Goal: Browse casually: Explore the website without a specific task or goal

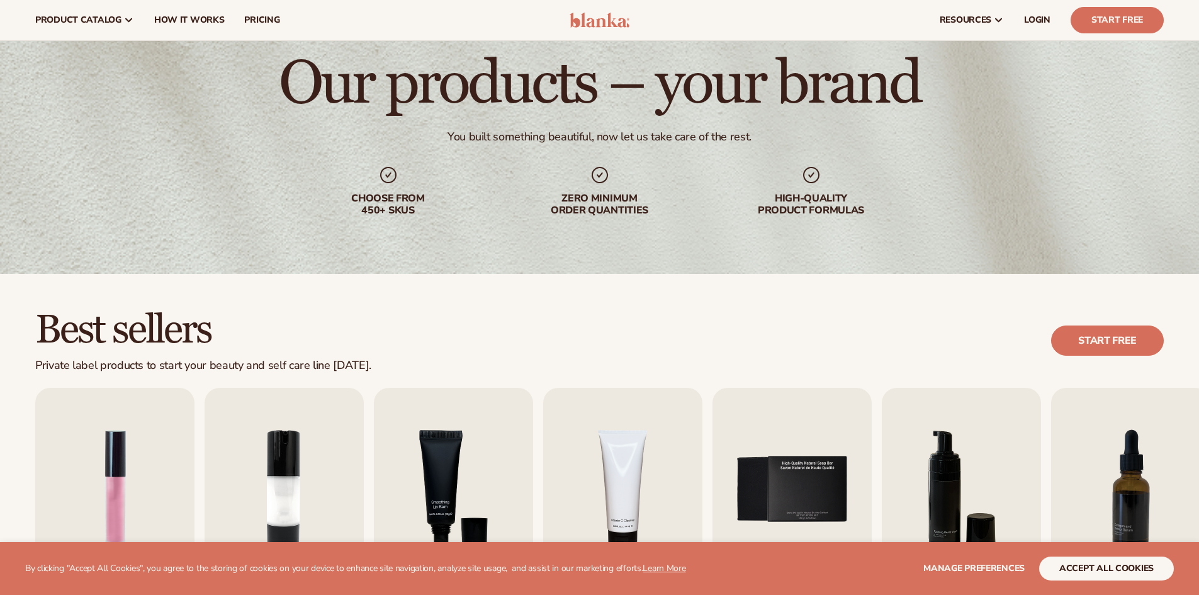
scroll to position [63, 0]
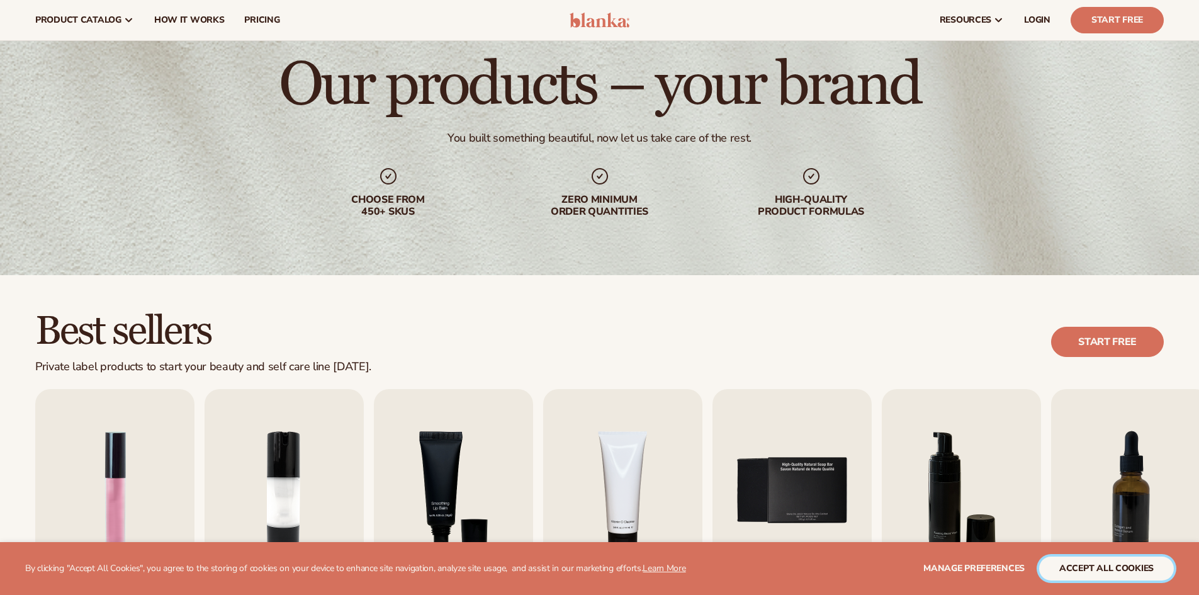
click at [1085, 569] on button "accept all cookies" at bounding box center [1106, 568] width 135 height 24
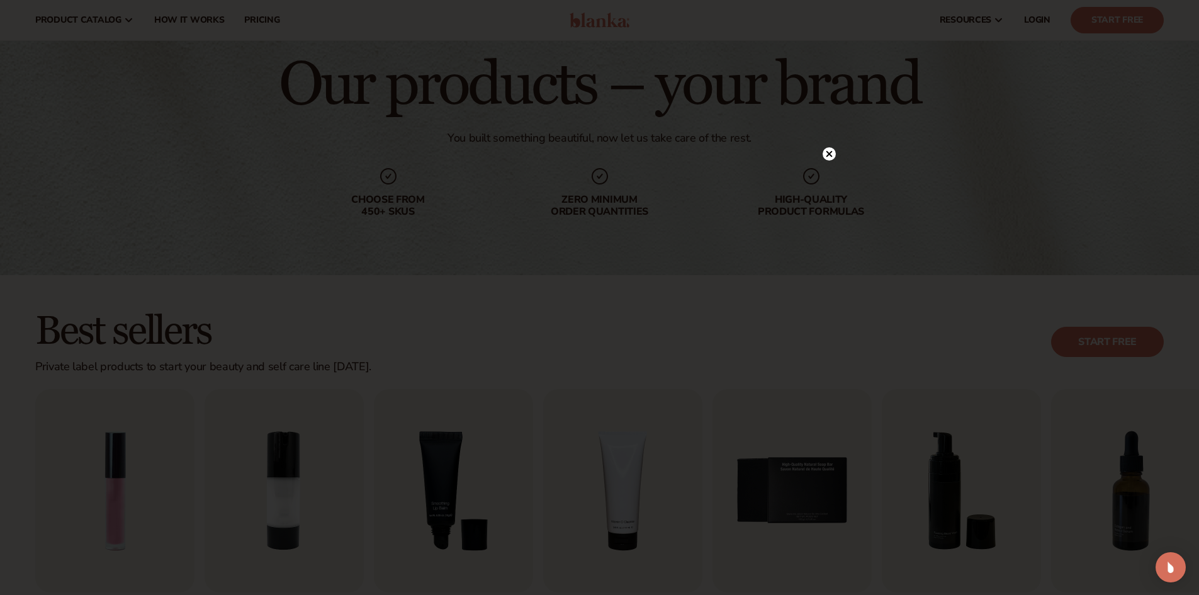
click at [829, 152] on circle at bounding box center [828, 153] width 13 height 13
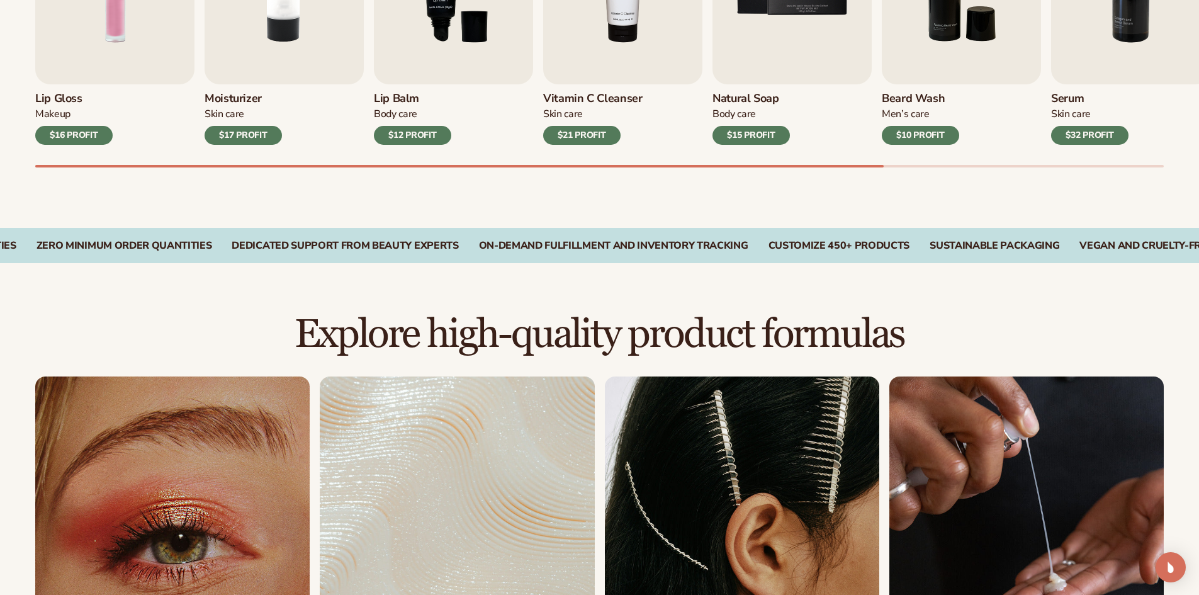
scroll to position [503, 0]
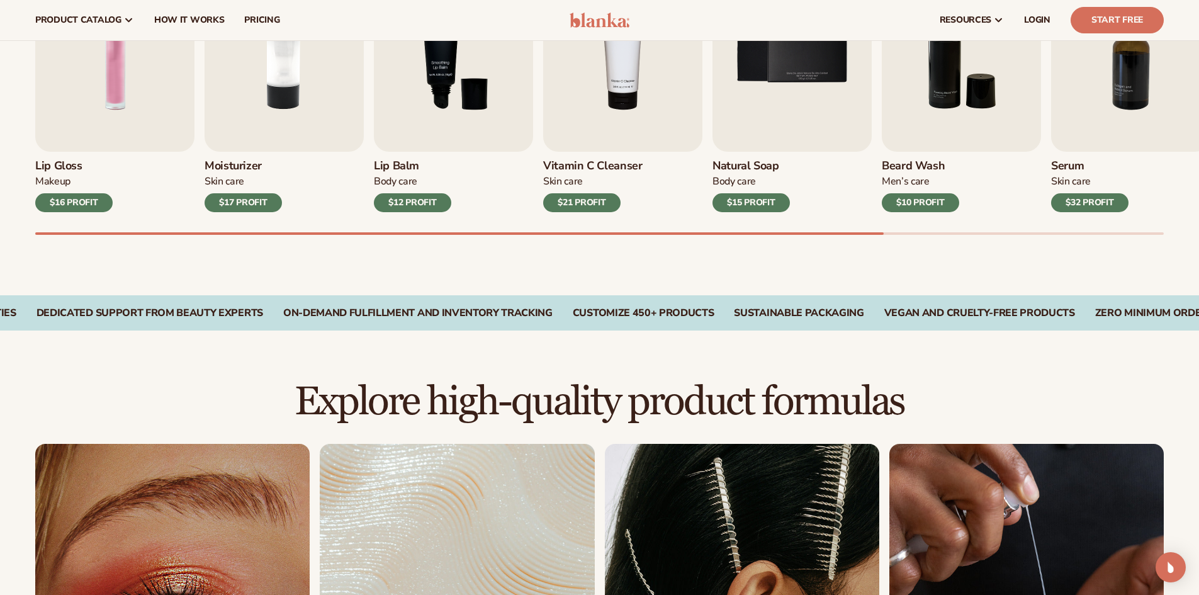
click at [247, 203] on div "$17 PROFIT" at bounding box center [243, 202] width 77 height 19
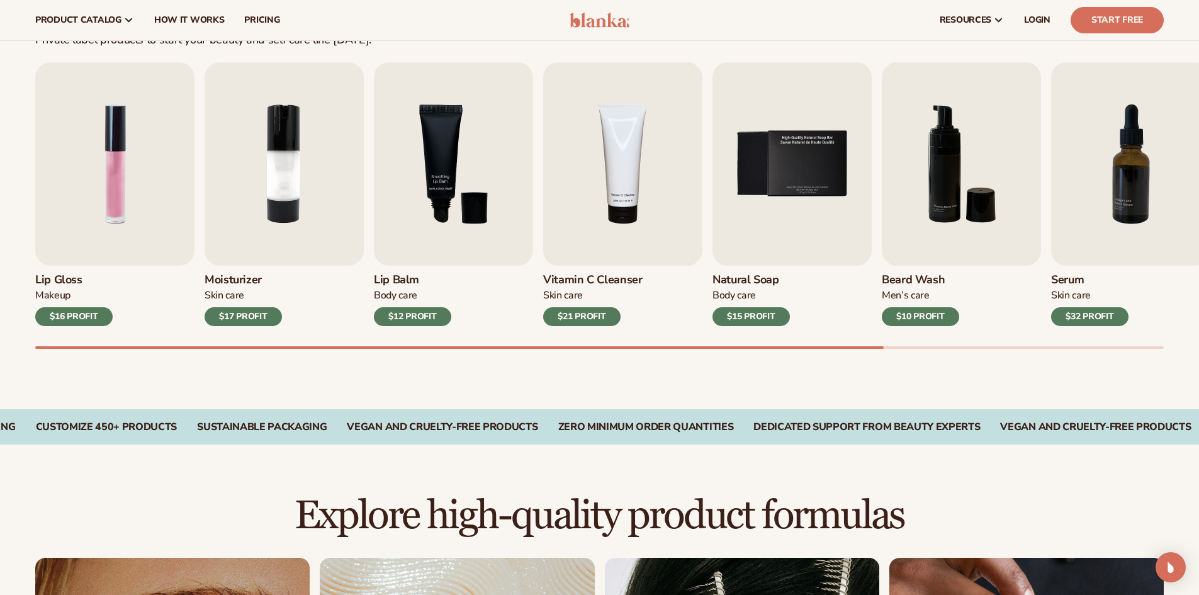
scroll to position [378, 0]
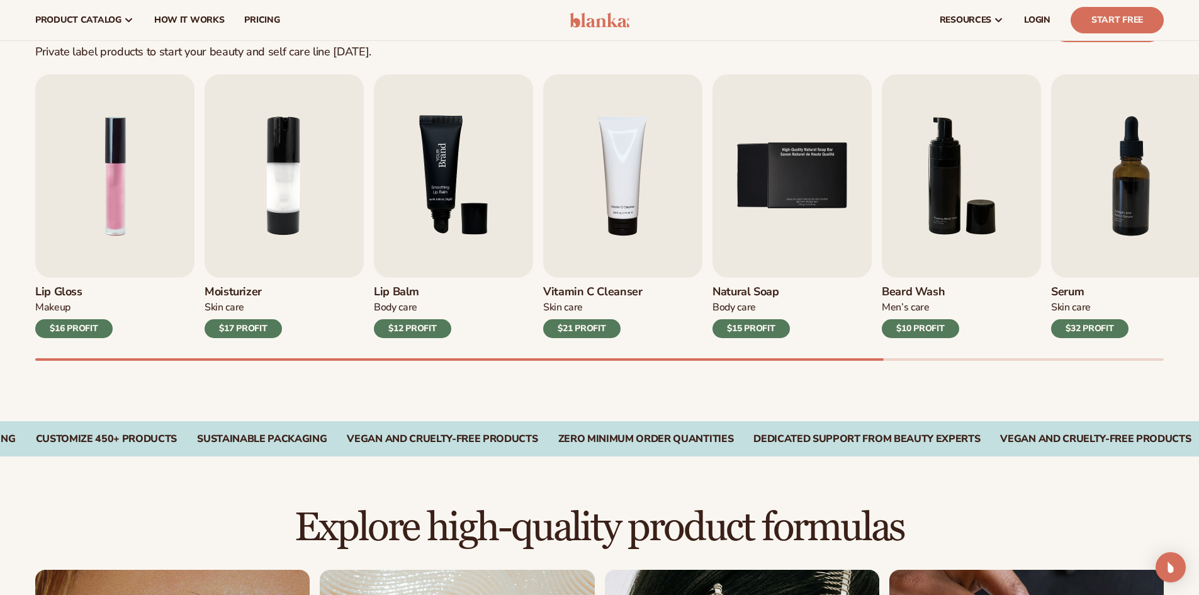
click at [429, 222] on img "3 / 9" at bounding box center [453, 175] width 159 height 203
click at [656, 196] on img "4 / 9" at bounding box center [622, 175] width 159 height 203
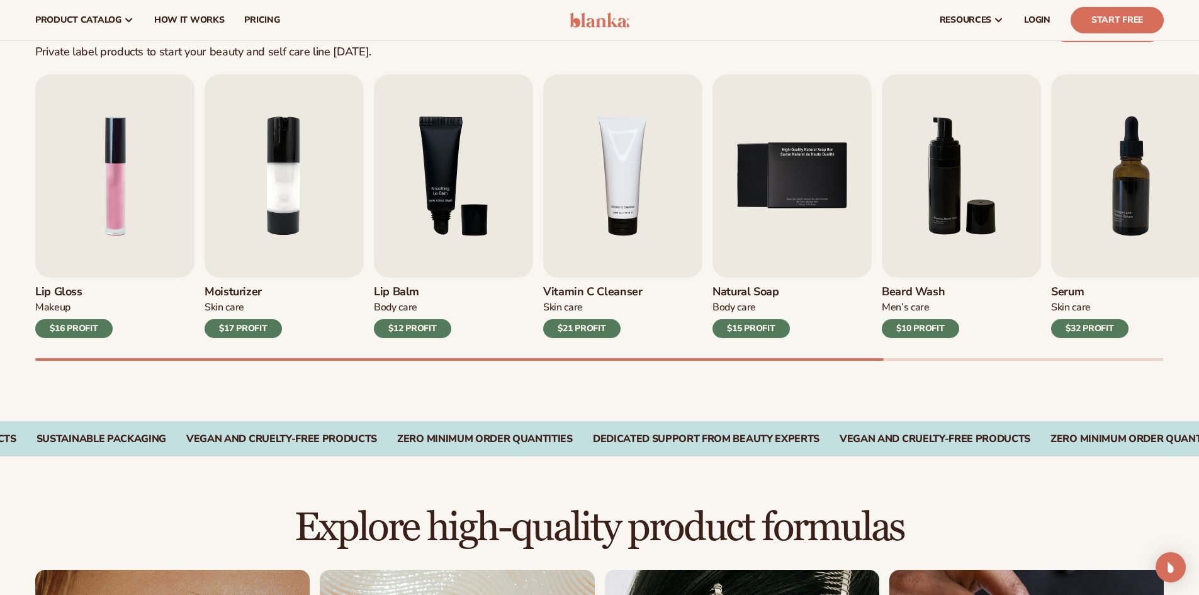
click at [705, 194] on div "Lip Gloss Makeup $16 PROFIT Moisturizer [MEDICAL_DATA] $17 PROFIT [MEDICAL_DATA]" at bounding box center [599, 206] width 1128 height 264
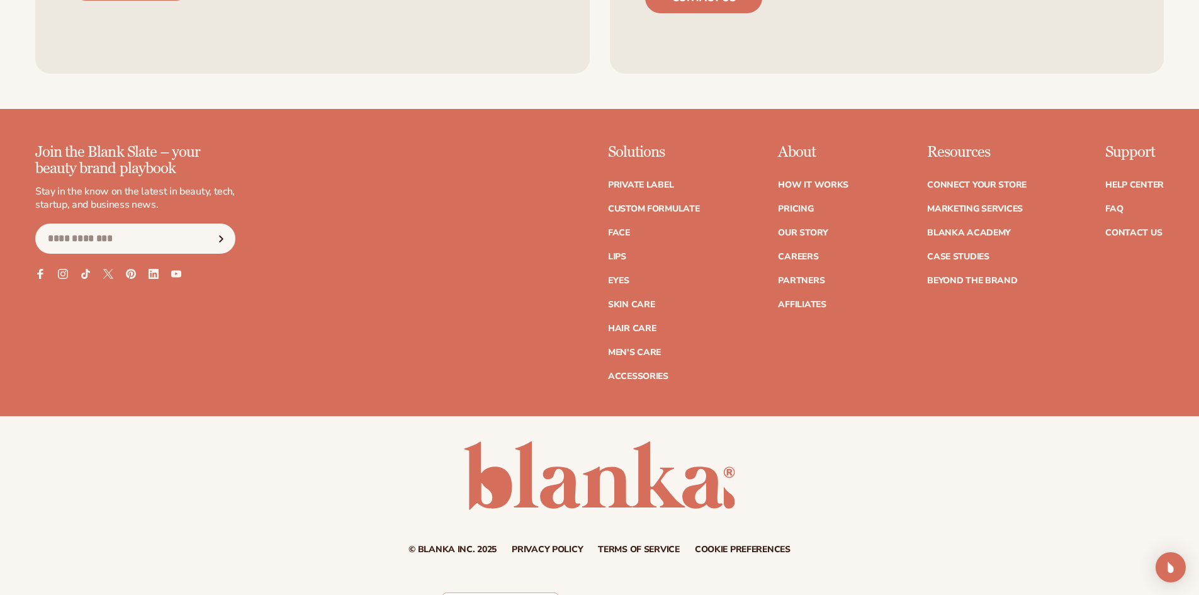
scroll to position [2466, 0]
